Goal: Information Seeking & Learning: Learn about a topic

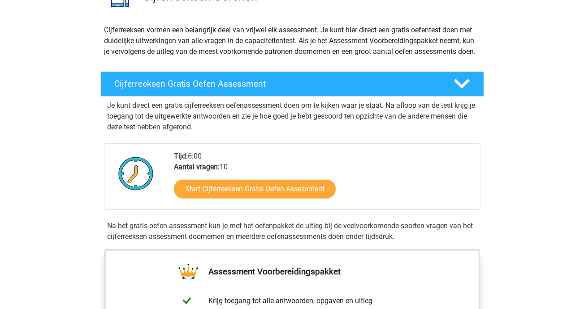
scroll to position [90, 0]
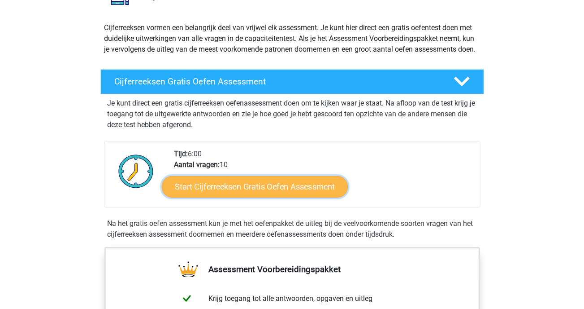
click at [252, 191] on link "Start Cijferreeksen Gratis Oefen Assessment" at bounding box center [255, 186] width 186 height 22
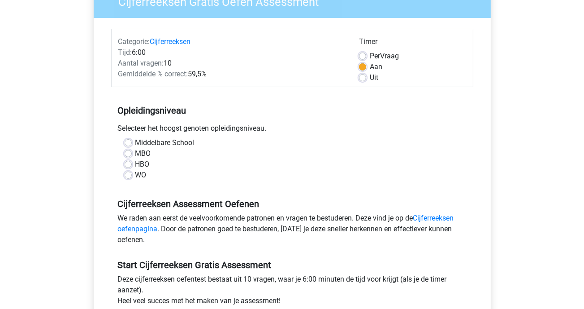
scroll to position [90, 0]
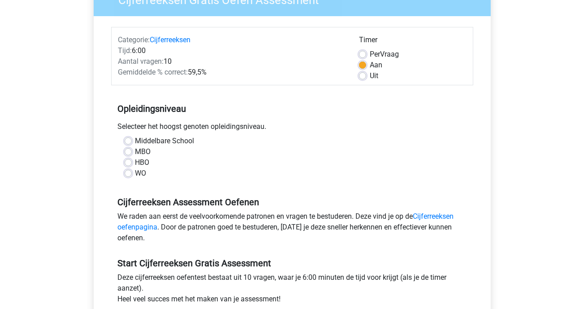
click at [135, 152] on label "MBO" at bounding box center [143, 151] width 16 height 11
click at [127, 152] on input "MBO" at bounding box center [128, 150] width 7 height 9
radio input "true"
click at [370, 75] on label "Uit" at bounding box center [374, 75] width 9 height 11
click at [364, 75] on input "Uit" at bounding box center [362, 74] width 7 height 9
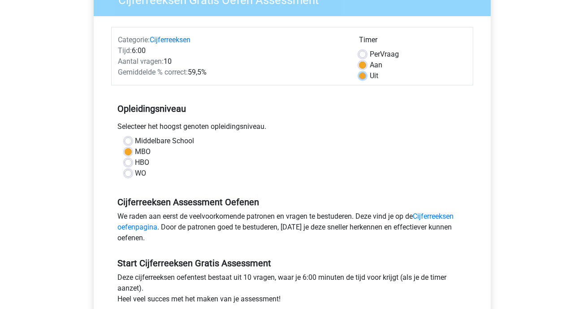
radio input "true"
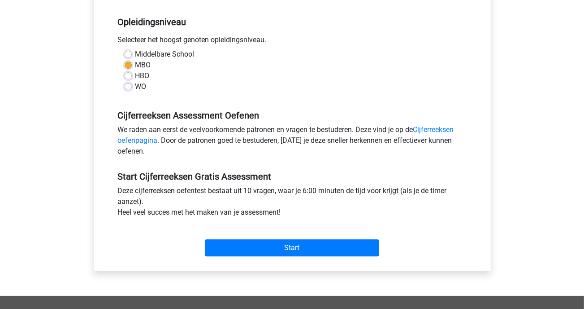
scroll to position [224, 0]
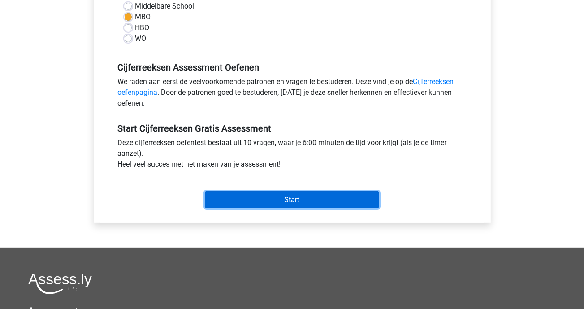
click at [301, 201] on input "Start" at bounding box center [292, 199] width 174 height 17
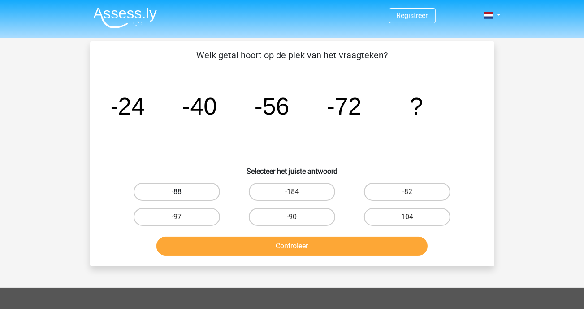
click at [186, 191] on label "-88" at bounding box center [177, 192] width 87 height 18
click at [183, 191] on input "-88" at bounding box center [180, 194] width 6 height 6
radio input "true"
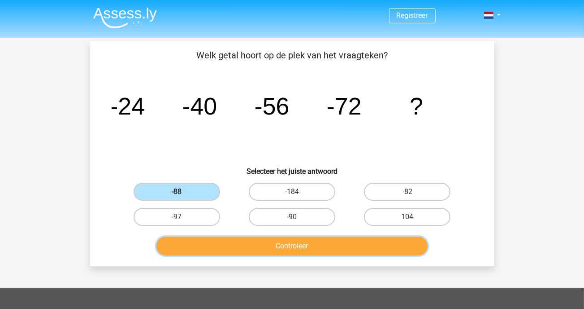
click at [303, 245] on button "Controleer" at bounding box center [292, 245] width 271 height 19
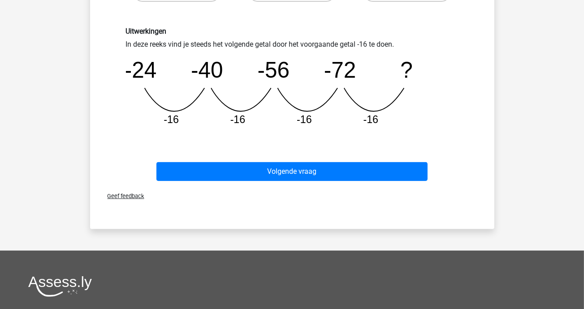
scroll to position [224, 0]
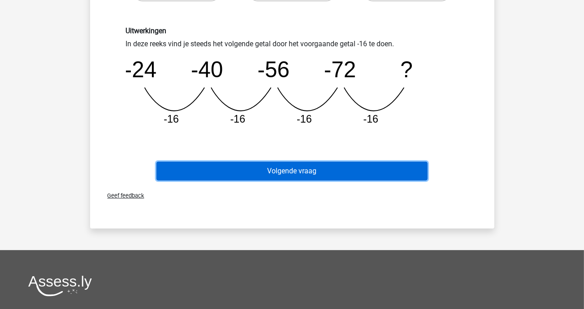
click at [297, 165] on button "Volgende vraag" at bounding box center [292, 170] width 271 height 19
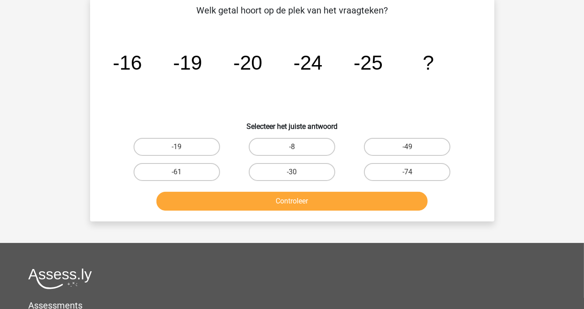
scroll to position [41, 0]
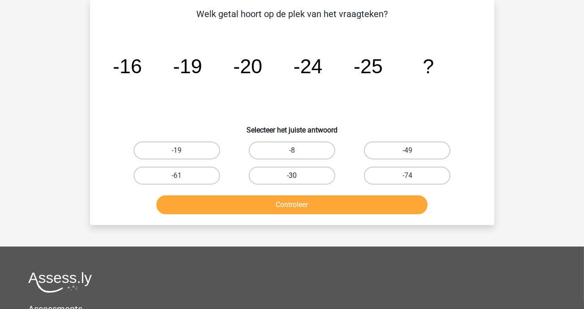
click at [288, 175] on label "-30" at bounding box center [292, 175] width 87 height 18
click at [292, 175] on input "-30" at bounding box center [295, 178] width 6 height 6
radio input "true"
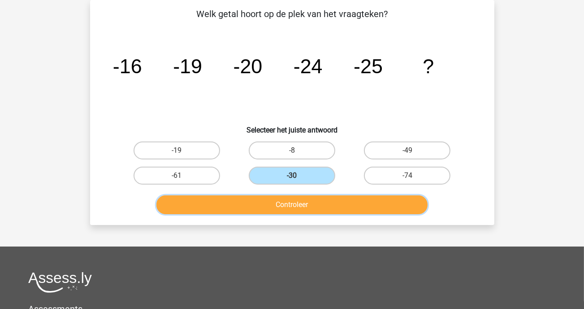
click at [322, 205] on button "Controleer" at bounding box center [292, 204] width 271 height 19
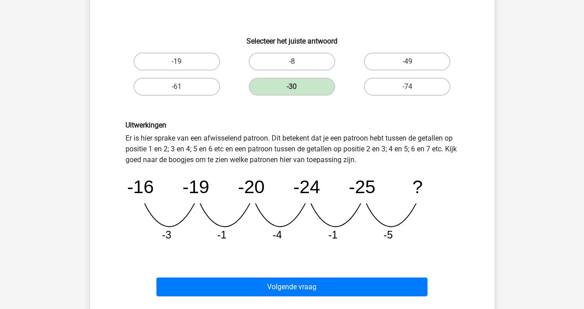
scroll to position [131, 0]
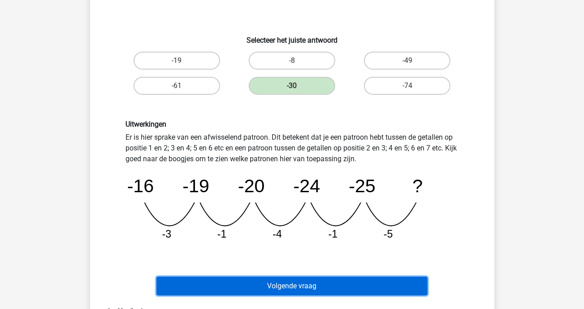
click at [301, 285] on button "Volgende vraag" at bounding box center [292, 285] width 271 height 19
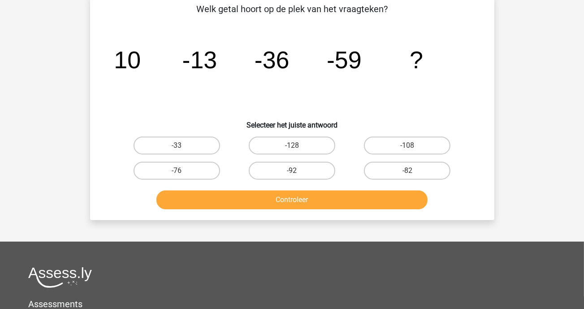
scroll to position [41, 0]
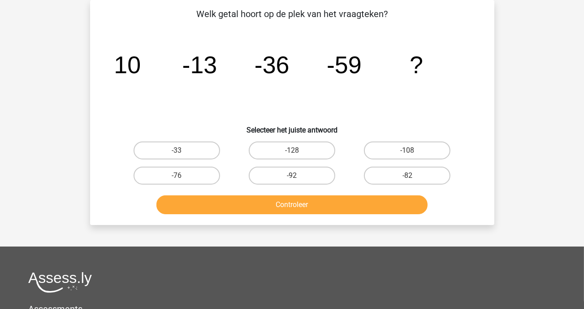
click at [408, 175] on input "-82" at bounding box center [411, 178] width 6 height 6
radio input "true"
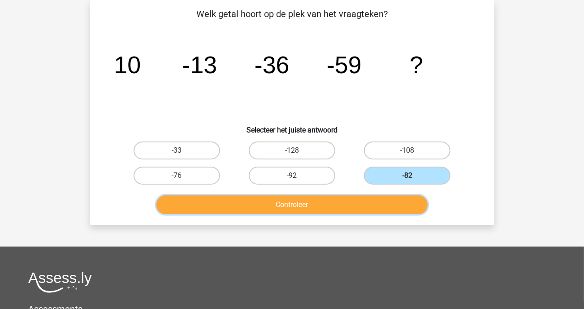
click at [329, 209] on button "Controleer" at bounding box center [292, 204] width 271 height 19
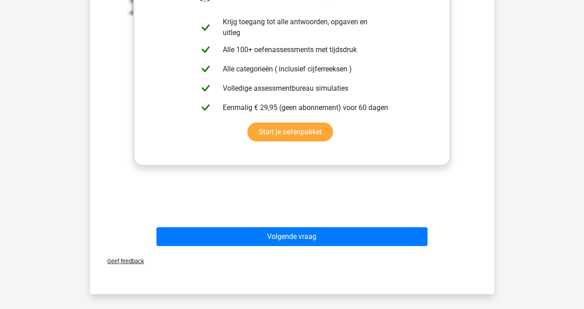
scroll to position [355, 0]
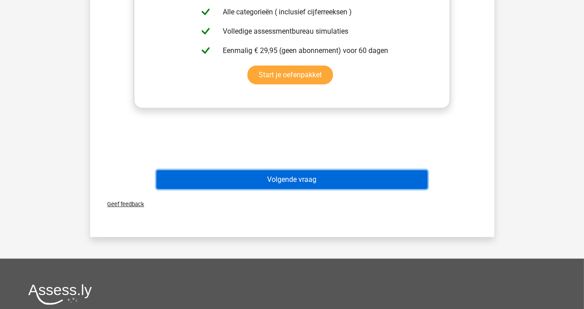
click at [298, 175] on button "Volgende vraag" at bounding box center [292, 179] width 271 height 19
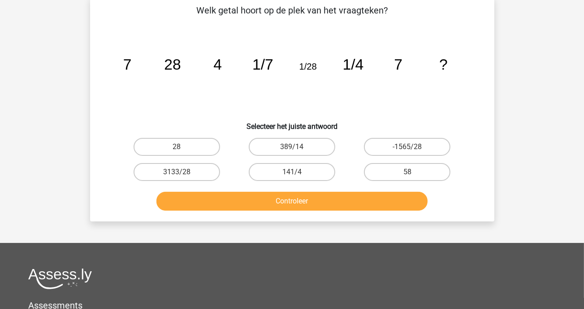
scroll to position [41, 0]
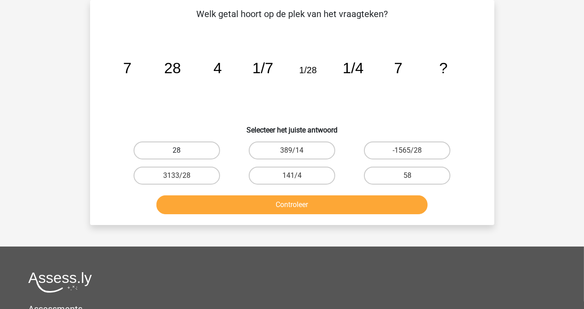
click at [204, 153] on label "28" at bounding box center [177, 150] width 87 height 18
click at [183, 153] on input "28" at bounding box center [180, 153] width 6 height 6
radio input "true"
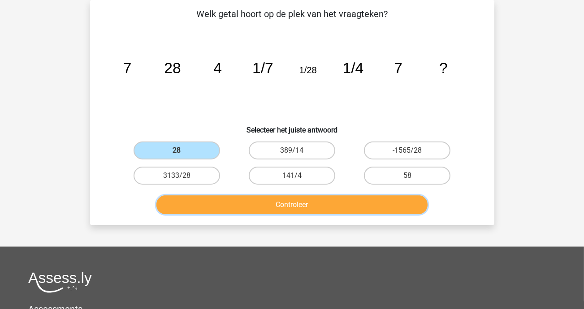
click at [319, 202] on button "Controleer" at bounding box center [292, 204] width 271 height 19
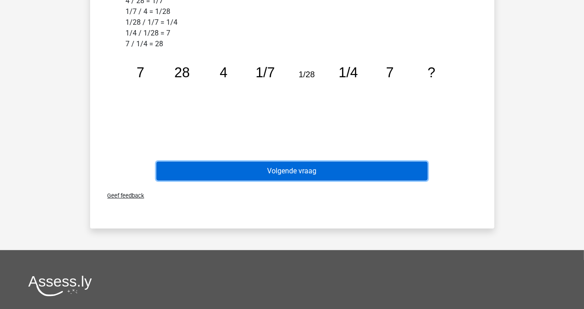
click at [290, 170] on button "Volgende vraag" at bounding box center [292, 170] width 271 height 19
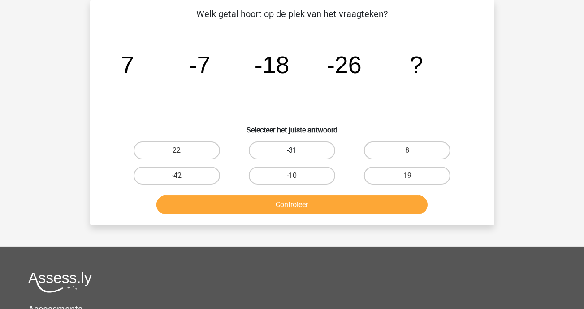
click at [296, 148] on label "-31" at bounding box center [292, 150] width 87 height 18
click at [296, 150] on input "-31" at bounding box center [295, 153] width 6 height 6
radio input "true"
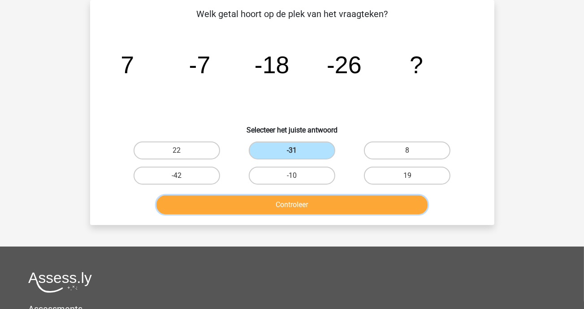
click at [341, 206] on button "Controleer" at bounding box center [292, 204] width 271 height 19
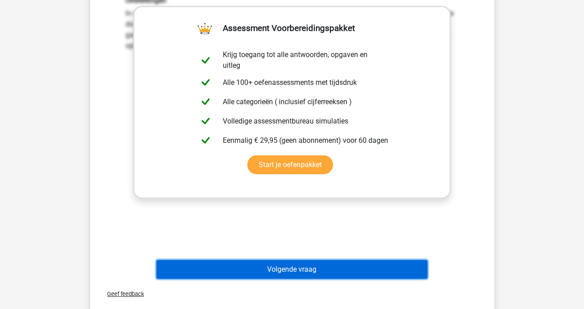
click at [321, 268] on button "Volgende vraag" at bounding box center [292, 269] width 271 height 19
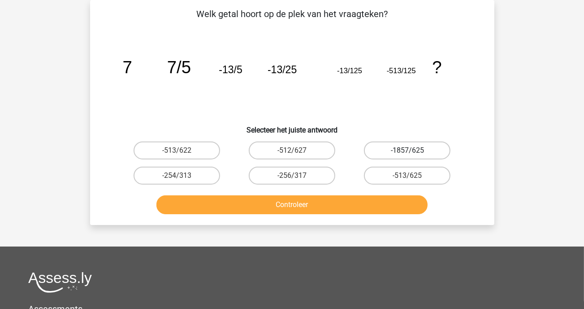
click at [400, 151] on label "-1857/625" at bounding box center [407, 150] width 87 height 18
click at [408, 151] on input "-1857/625" at bounding box center [411, 153] width 6 height 6
radio input "true"
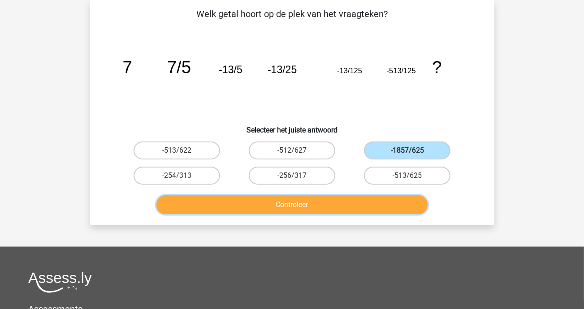
click at [287, 200] on button "Controleer" at bounding box center [292, 204] width 271 height 19
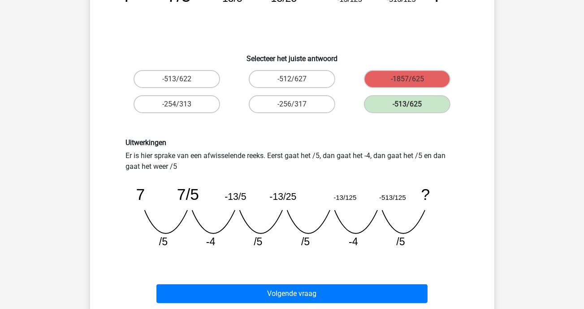
scroll to position [135, 0]
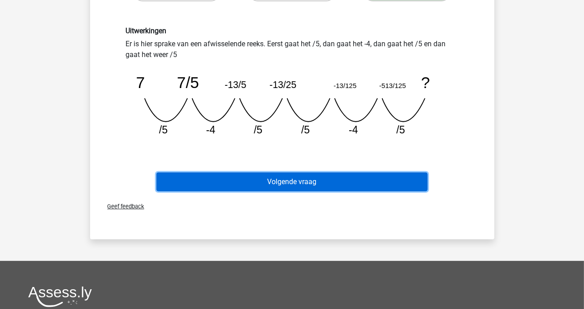
click at [293, 180] on button "Volgende vraag" at bounding box center [292, 181] width 271 height 19
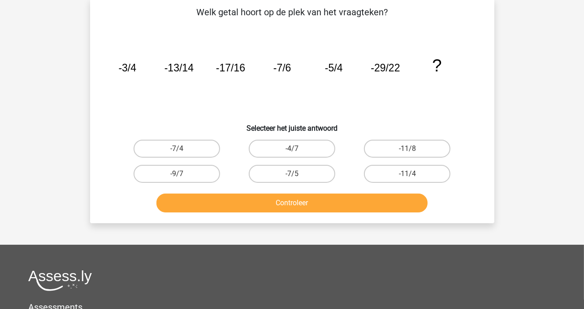
scroll to position [45, 0]
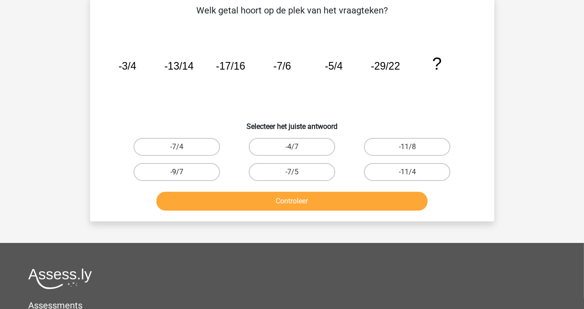
click at [192, 170] on label "-9/7" at bounding box center [177, 172] width 87 height 18
click at [183, 172] on input "-9/7" at bounding box center [180, 175] width 6 height 6
radio input "true"
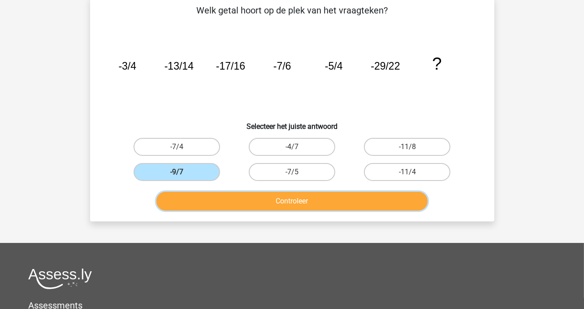
click at [277, 194] on button "Controleer" at bounding box center [292, 200] width 271 height 19
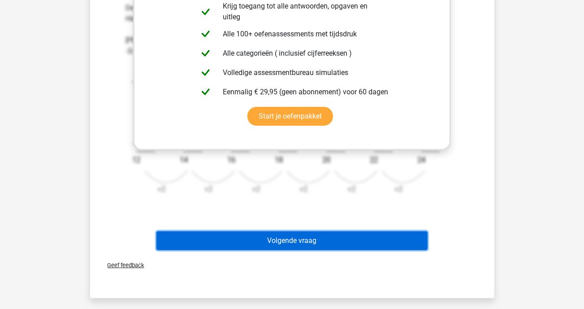
click at [302, 239] on button "Volgende vraag" at bounding box center [292, 240] width 271 height 19
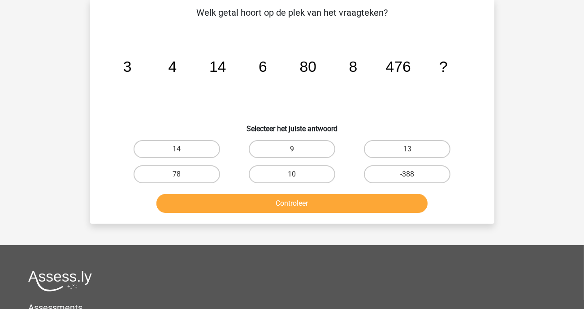
scroll to position [41, 0]
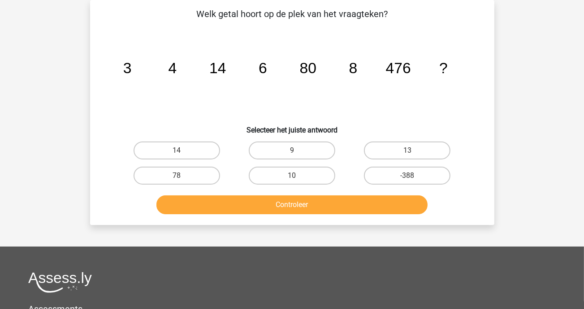
click at [408, 150] on div "13" at bounding box center [407, 150] width 108 height 18
click at [407, 148] on label "13" at bounding box center [407, 150] width 87 height 18
click at [408, 150] on input "13" at bounding box center [411, 153] width 6 height 6
radio input "true"
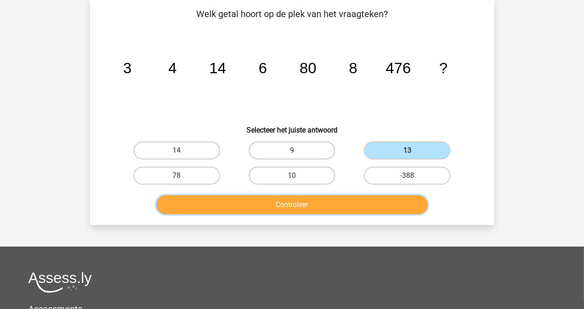
click at [328, 204] on button "Controleer" at bounding box center [292, 204] width 271 height 19
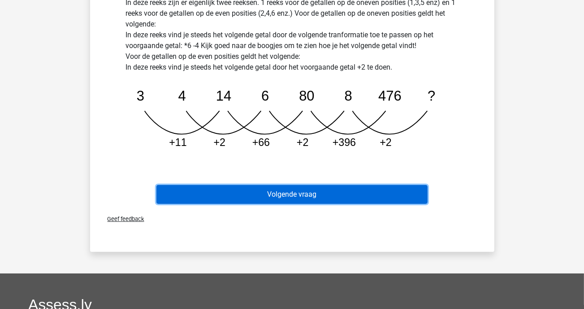
click at [300, 193] on button "Volgende vraag" at bounding box center [292, 194] width 271 height 19
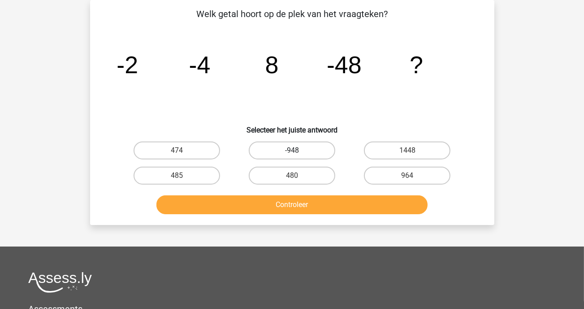
click at [291, 148] on label "-948" at bounding box center [292, 150] width 87 height 18
click at [292, 150] on input "-948" at bounding box center [295, 153] width 6 height 6
radio input "true"
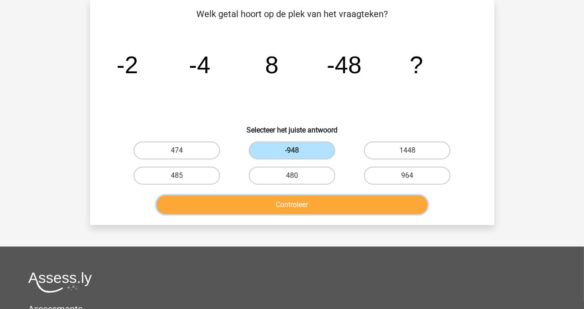
click at [297, 204] on button "Controleer" at bounding box center [292, 204] width 271 height 19
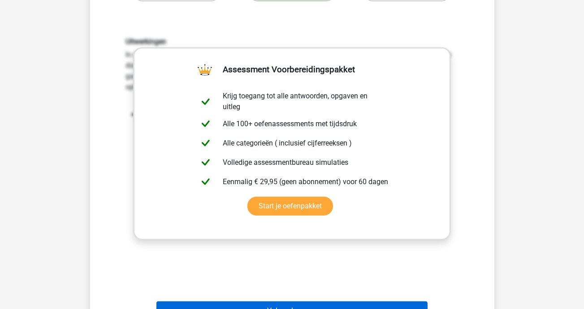
scroll to position [90, 0]
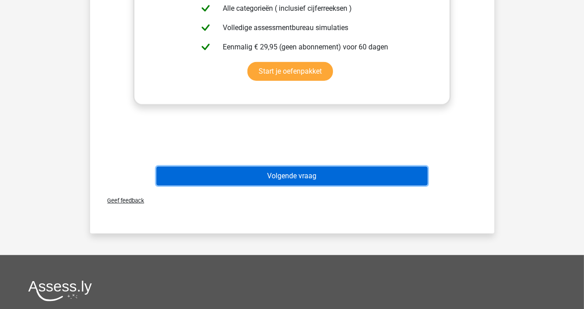
click at [326, 176] on button "Volgende vraag" at bounding box center [292, 175] width 271 height 19
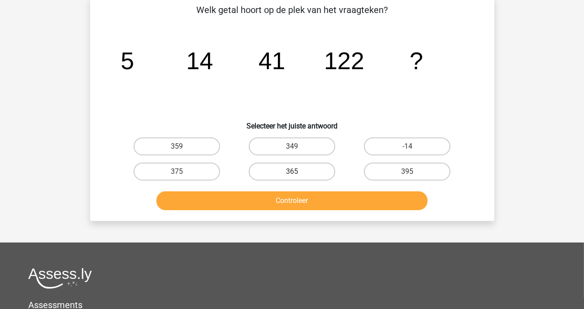
scroll to position [41, 0]
